Goal: Navigation & Orientation: Find specific page/section

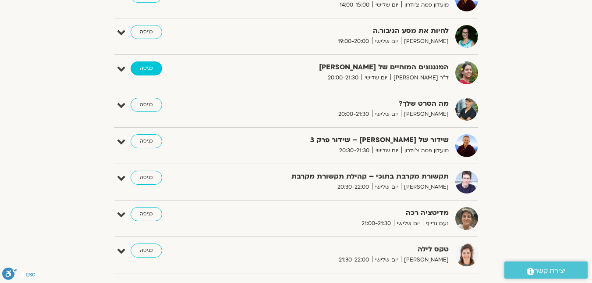
click at [155, 70] on link "כניסה" at bounding box center [147, 68] width 32 height 14
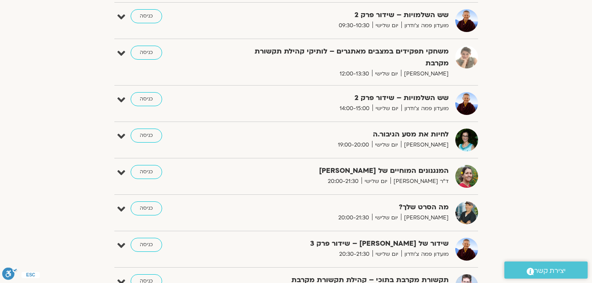
scroll to position [394, 0]
